Goal: Information Seeking & Learning: Check status

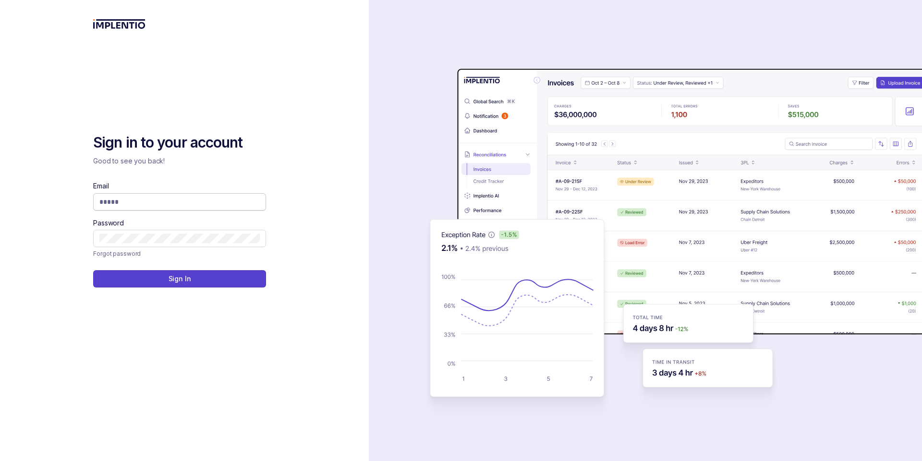
click at [207, 202] on input "Email" at bounding box center [179, 202] width 160 height 10
type input "*"
click at [157, 198] on input "Email" at bounding box center [179, 202] width 160 height 10
type input "**********"
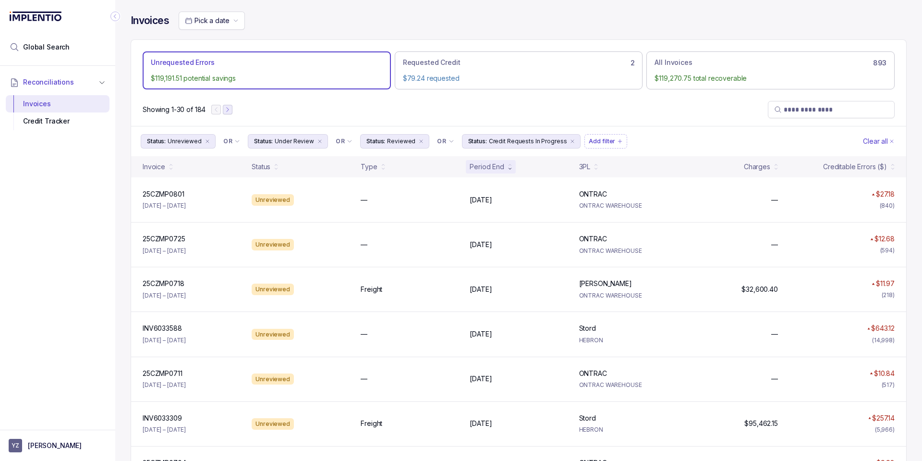
click at [231, 111] on icon "Next Page" at bounding box center [227, 109] width 7 height 7
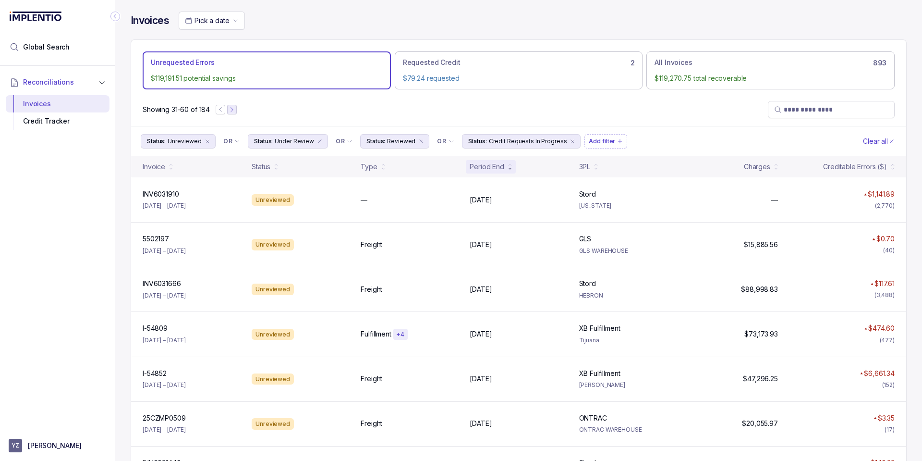
click at [232, 108] on icon "Next Page" at bounding box center [232, 109] width 7 height 7
click at [234, 108] on icon "Next Page" at bounding box center [232, 109] width 7 height 7
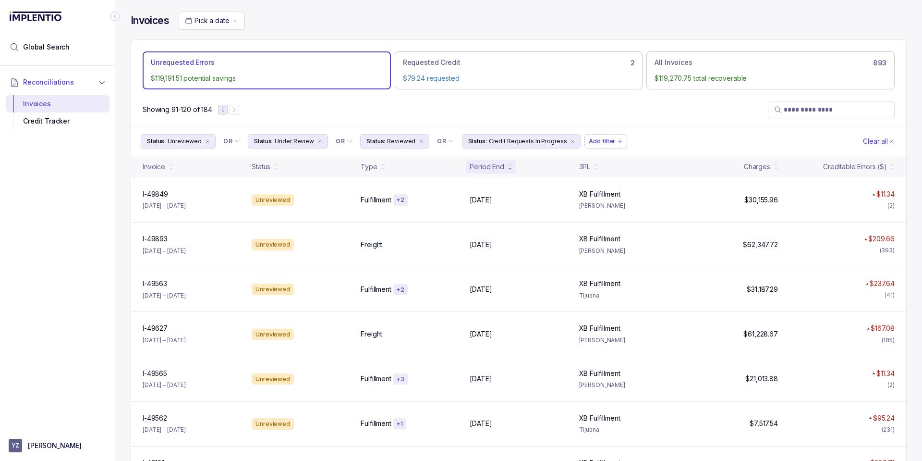
click at [226, 110] on icon "Previous Page" at bounding box center [223, 109] width 7 height 7
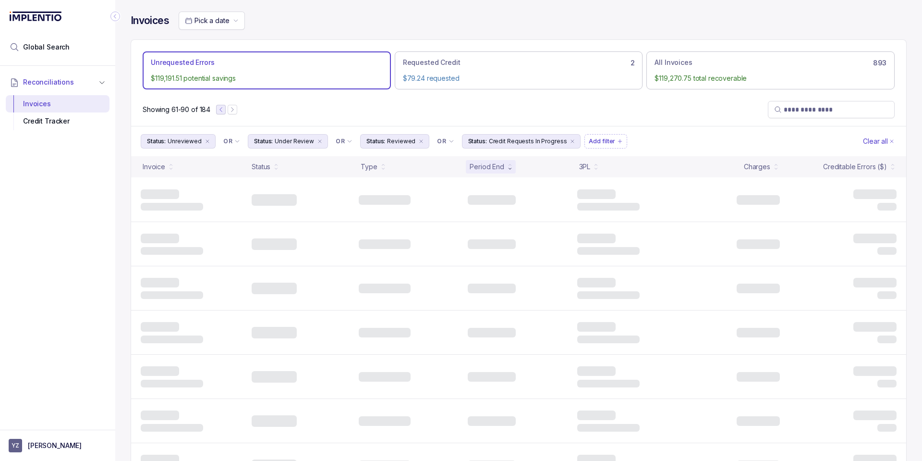
click at [226, 110] on div at bounding box center [226, 110] width 21 height 10
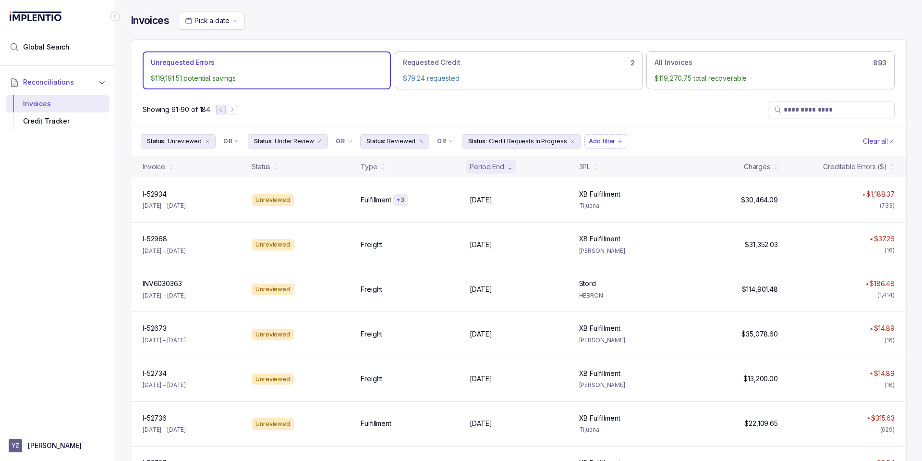
click at [219, 110] on icon "Previous Page" at bounding box center [221, 109] width 7 height 7
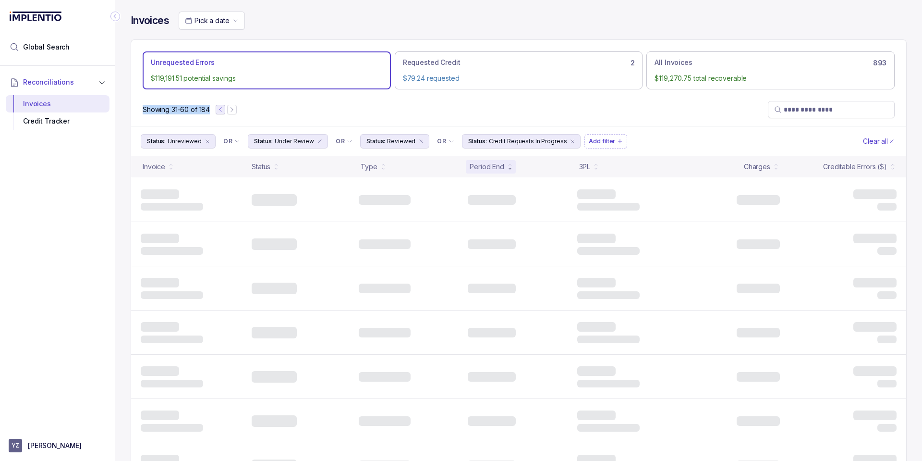
click at [219, 110] on icon "Previous Page" at bounding box center [220, 109] width 7 height 7
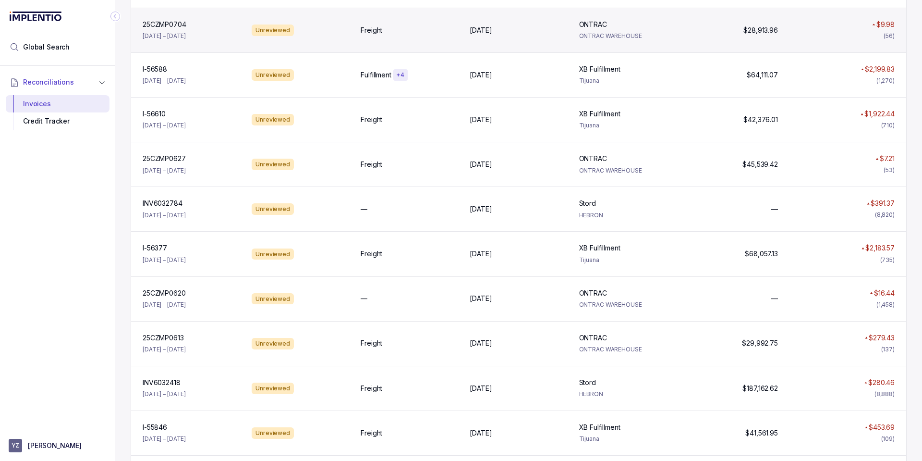
scroll to position [437, 0]
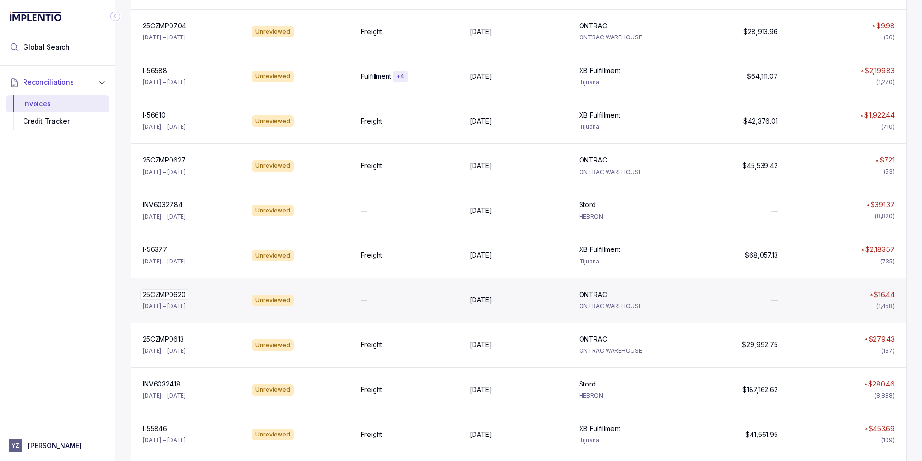
click at [163, 296] on p "25CZMP0620" at bounding box center [164, 294] width 48 height 11
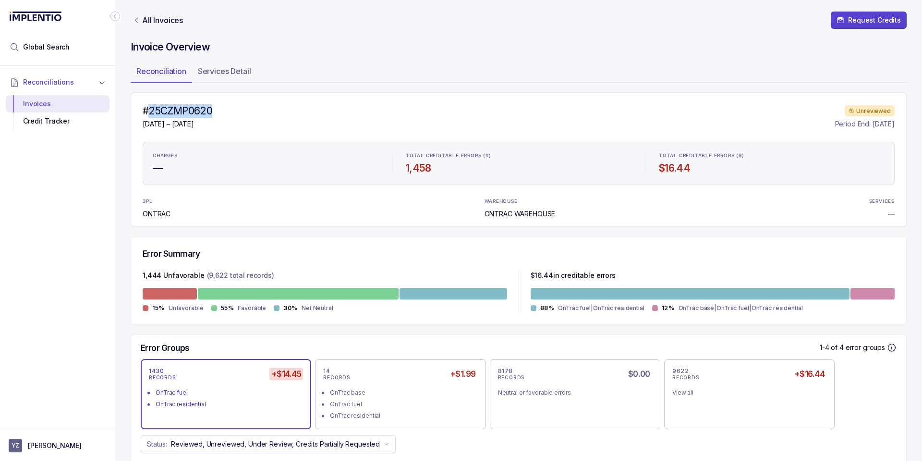
drag, startPoint x: 233, startPoint y: 107, endPoint x: 149, endPoint y: 108, distance: 83.6
click at [149, 108] on div "#25CZMP0620 [DATE] – [DATE] Unreviewed Period End: [DATE]" at bounding box center [519, 116] width 752 height 25
copy h4 "25CZMP0620"
click at [192, 115] on h4 "#25CZMP0620" at bounding box center [178, 110] width 70 height 13
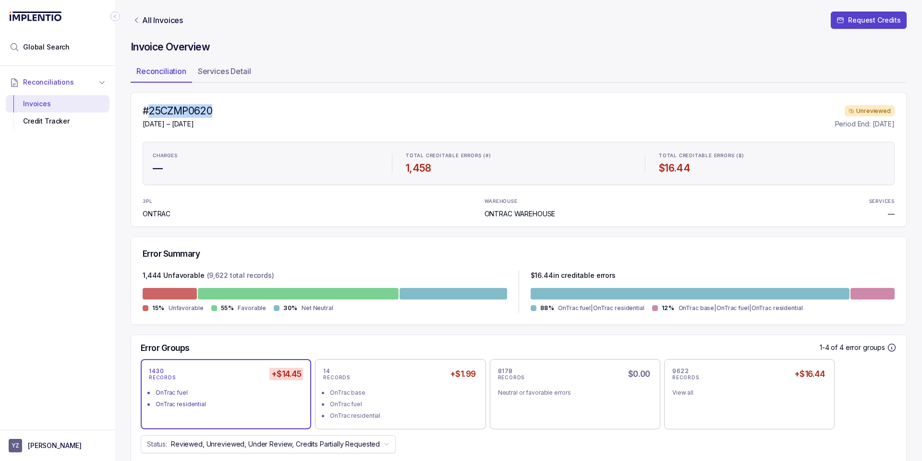
click at [215, 113] on div "#25CZMP0620 [DATE] – [DATE] Unreviewed Period End: [DATE]" at bounding box center [519, 116] width 752 height 25
click at [199, 110] on h4 "#25CZMP0620" at bounding box center [178, 110] width 70 height 13
copy h4 "25CZMP0620"
click at [195, 111] on h4 "#25CZMP0620" at bounding box center [178, 110] width 70 height 13
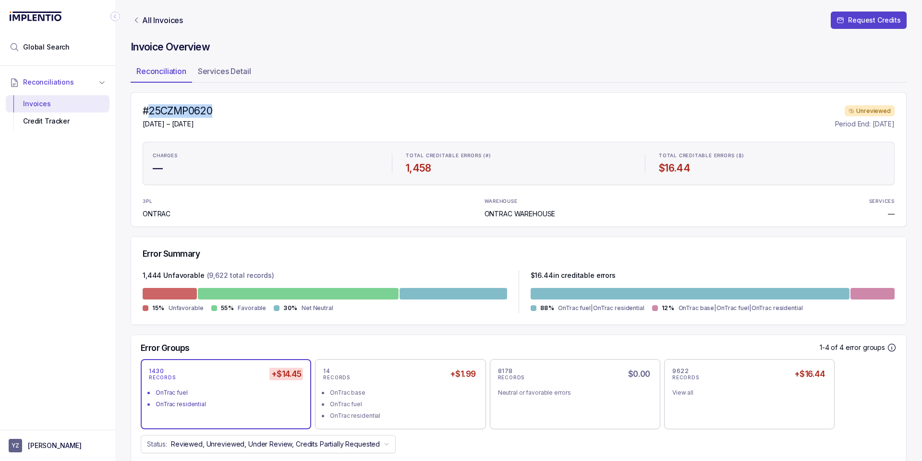
click at [195, 111] on h4 "#25CZMP0620" at bounding box center [178, 110] width 70 height 13
copy h4 "25CZMP0620"
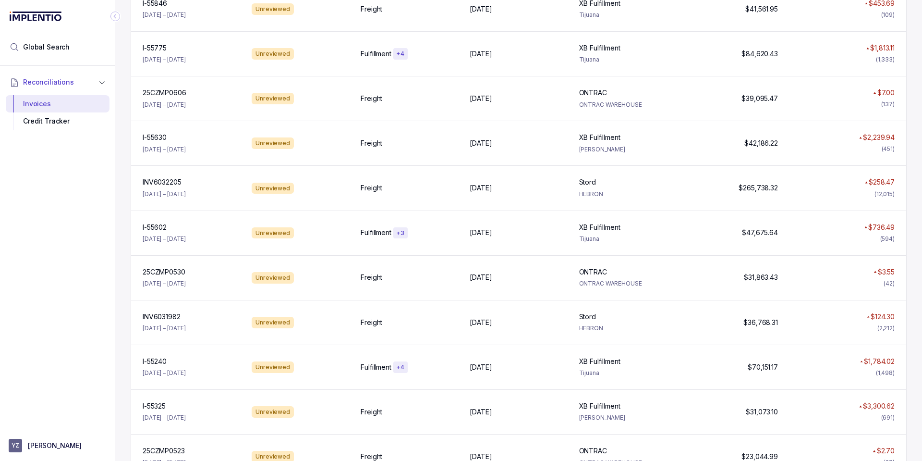
scroll to position [865, 0]
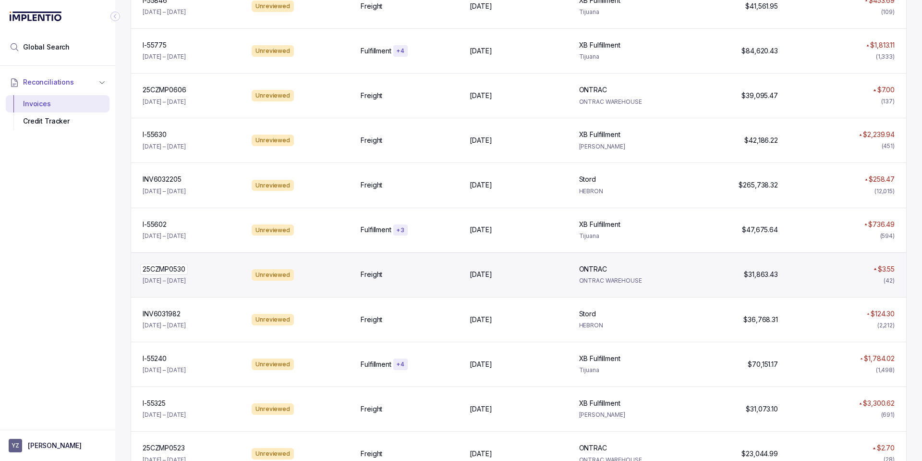
click at [194, 269] on div "25CZMP0530 25CZMP0530" at bounding box center [192, 269] width 98 height 10
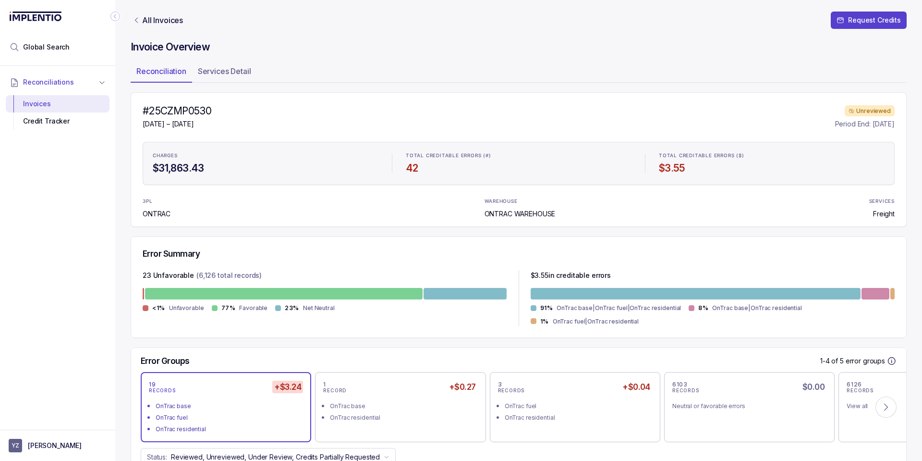
click at [170, 110] on h4 "#25CZMP0530" at bounding box center [177, 110] width 69 height 13
click at [170, 109] on h4 "#25CZMP0530" at bounding box center [177, 110] width 69 height 13
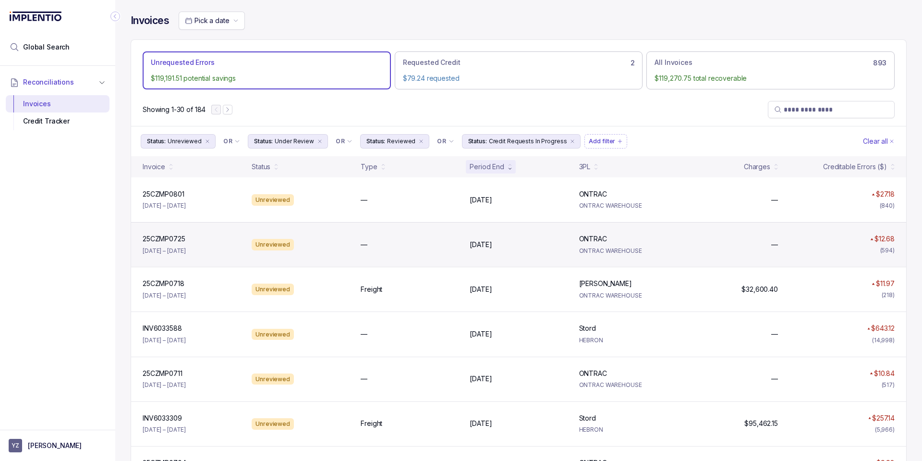
click at [195, 254] on div "25CZMP0725 25CZMP0725 [DATE] – [DATE]" at bounding box center [191, 244] width 105 height 21
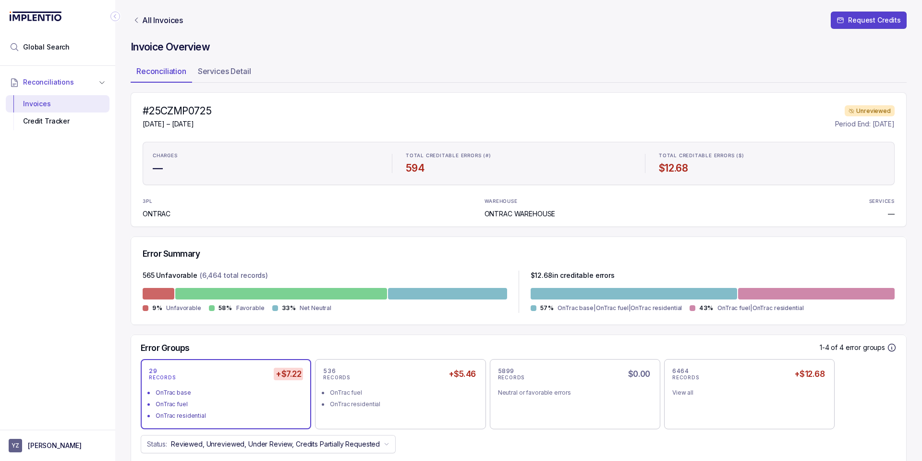
click at [198, 110] on h4 "#25CZMP0725" at bounding box center [177, 110] width 69 height 13
copy h4 "25CZMP0725"
click at [49, 106] on div "Invoices" at bounding box center [57, 103] width 88 height 17
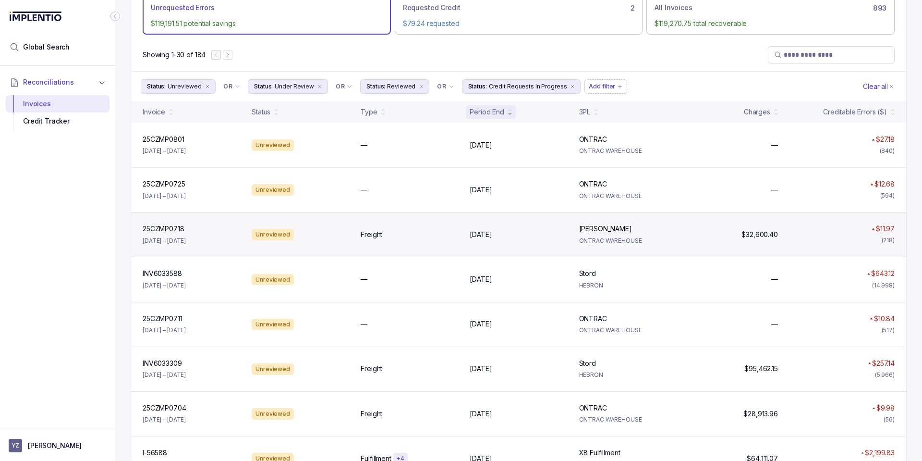
scroll to position [58, 0]
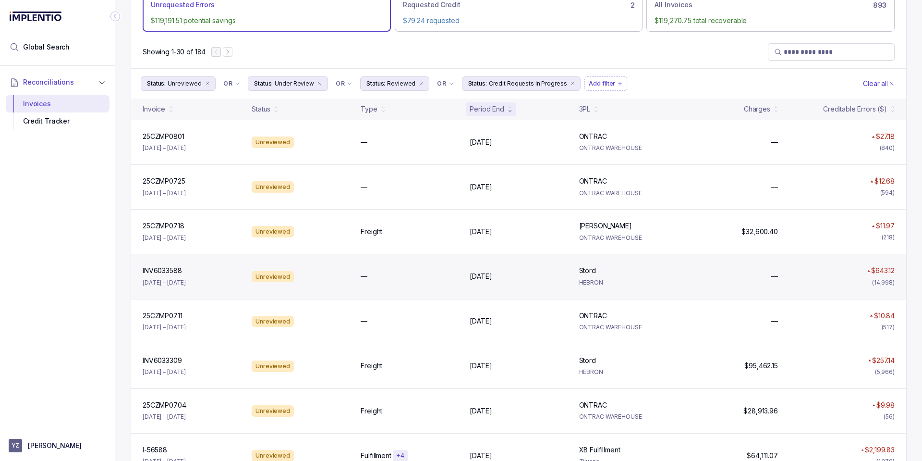
click at [198, 278] on div "INV6033588 INV6033588 [DATE] – [DATE]" at bounding box center [191, 276] width 105 height 21
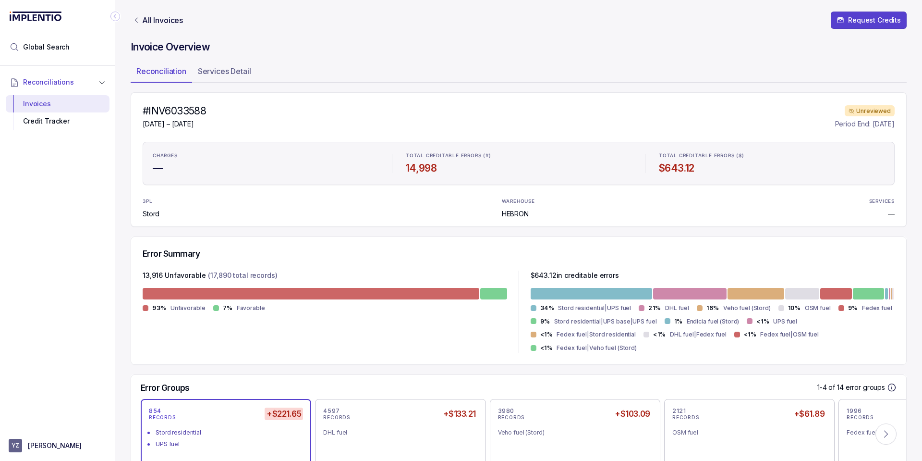
click at [175, 111] on h4 "#INV6033588" at bounding box center [174, 110] width 63 height 13
click at [174, 111] on h4 "#INV6033588" at bounding box center [174, 110] width 63 height 13
copy h4 "INV6033588"
click at [70, 102] on div "Invoices" at bounding box center [57, 103] width 88 height 17
click at [36, 103] on div "Invoices" at bounding box center [57, 103] width 88 height 17
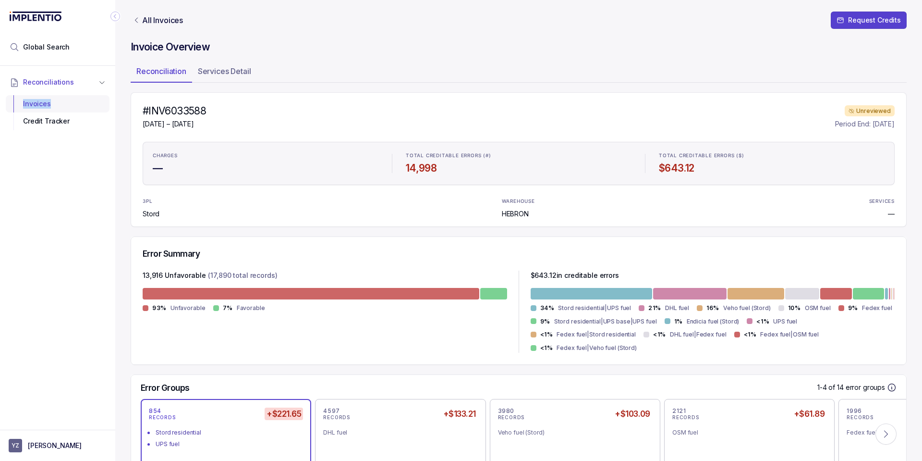
click at [36, 103] on div "Invoices" at bounding box center [57, 103] width 88 height 17
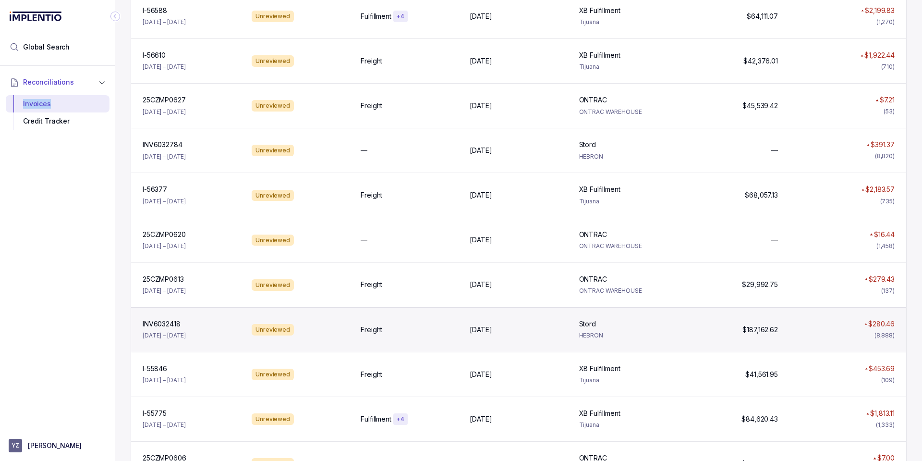
scroll to position [494, 0]
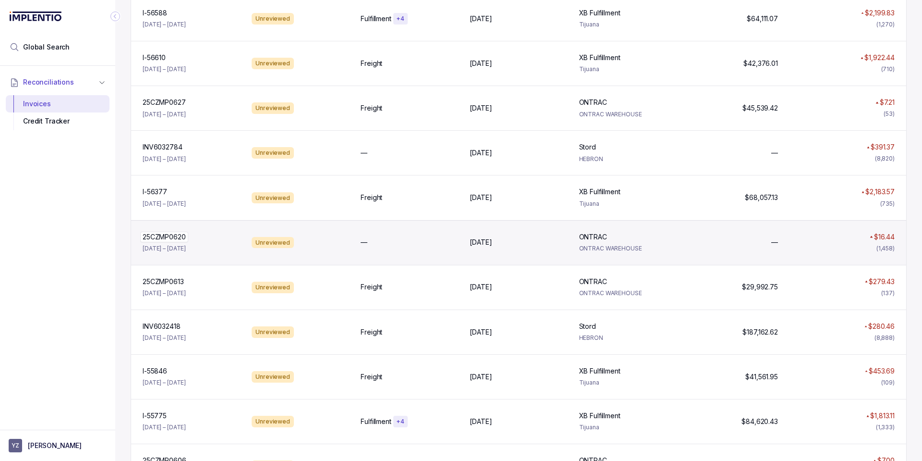
click at [176, 239] on p "25CZMP0620" at bounding box center [164, 237] width 48 height 11
